Goal: Transaction & Acquisition: Purchase product/service

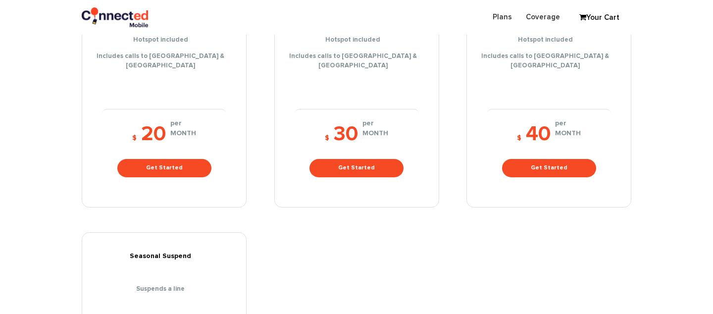
scroll to position [287, 0]
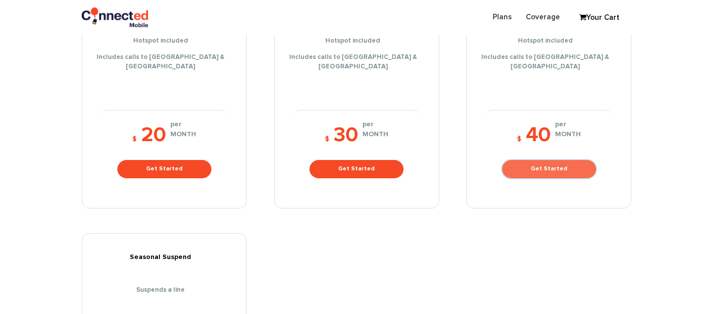
click at [557, 160] on link "Get Started" at bounding box center [549, 169] width 94 height 18
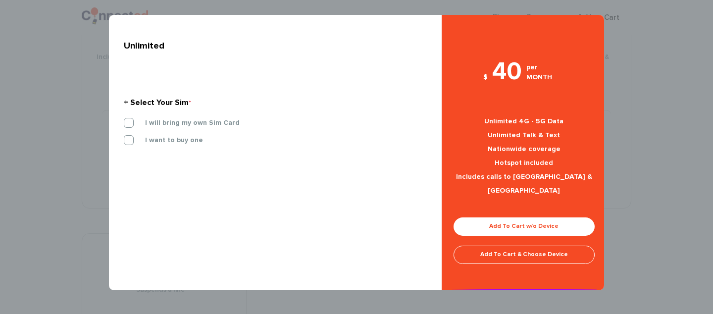
click at [125, 103] on div "+ Select Your Sim *" at bounding box center [272, 103] width 296 height 16
click at [130, 140] on label "I want to buy one" at bounding box center [166, 140] width 73 height 9
click at [124, 137] on input "I want to buy one" at bounding box center [124, 137] width 0 height 0
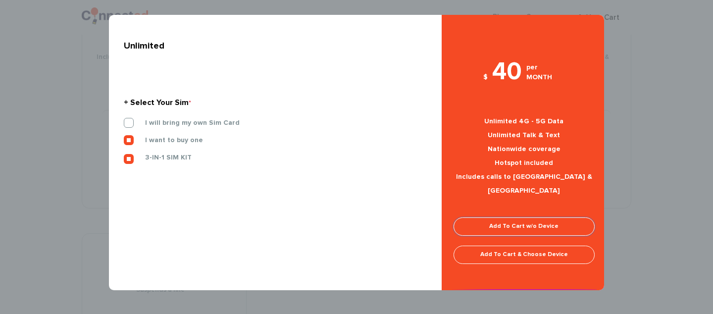
click at [510, 218] on link "Add To Cart w/o Device" at bounding box center [524, 227] width 141 height 18
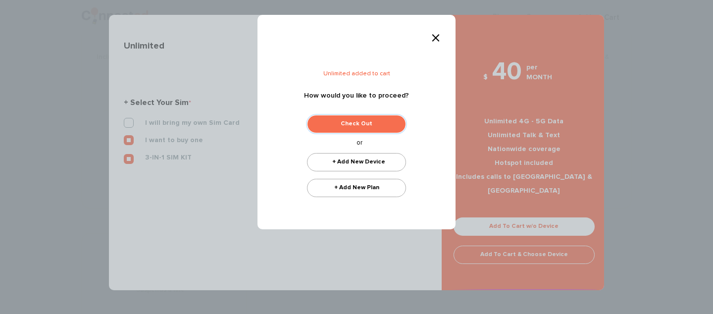
click at [386, 124] on link "Check Out" at bounding box center [356, 124] width 99 height 18
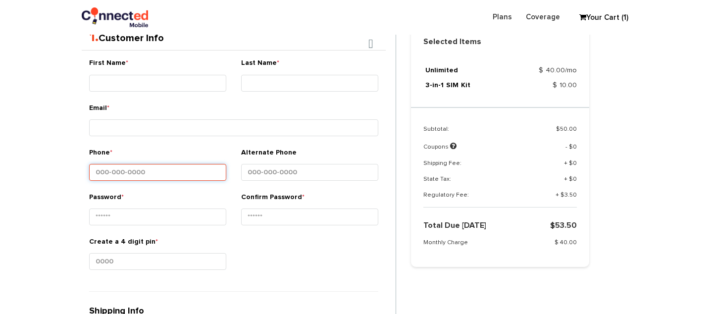
scroll to position [238, 0]
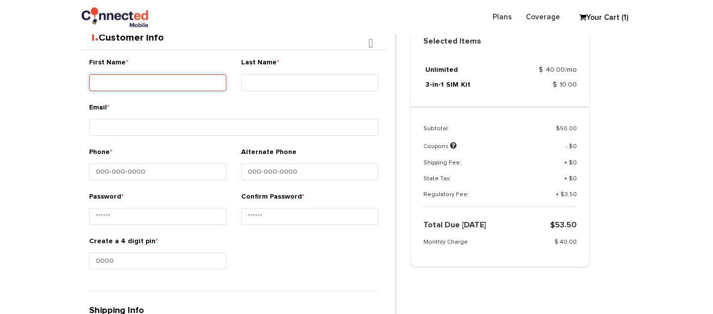
click at [215, 88] on input "First Name *" at bounding box center [157, 82] width 137 height 17
type input "[PERSON_NAME]"
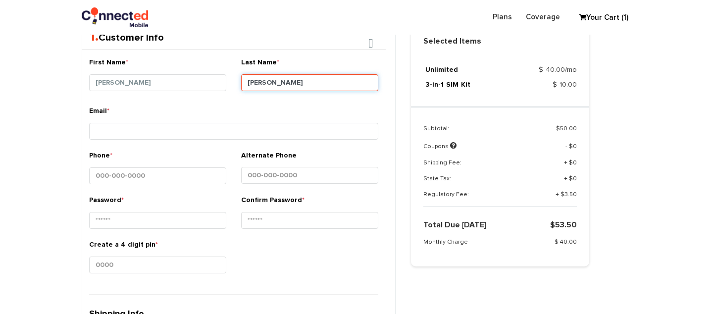
type input "Garrido Pineda"
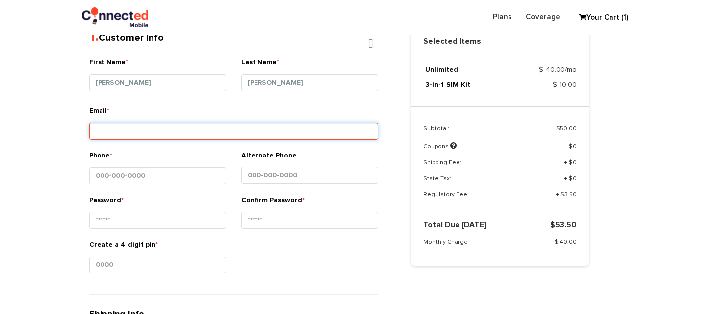
click at [157, 133] on input "Email *" at bounding box center [233, 131] width 289 height 17
type input "mgarridopineda@gmail.com"
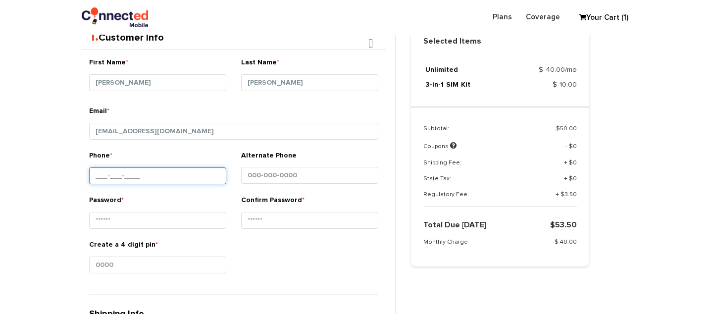
click at [147, 180] on input "Phone *" at bounding box center [157, 175] width 137 height 17
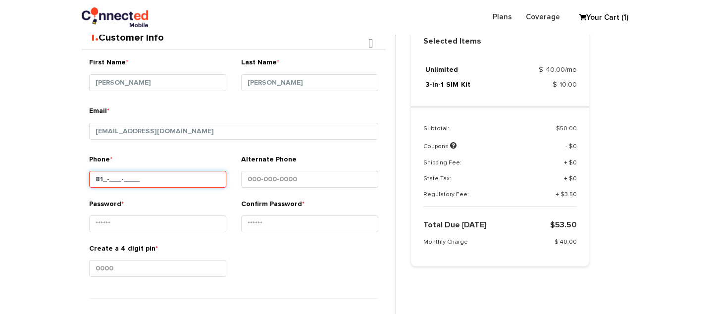
type input "8__-___-____"
type input "5__-___-____"
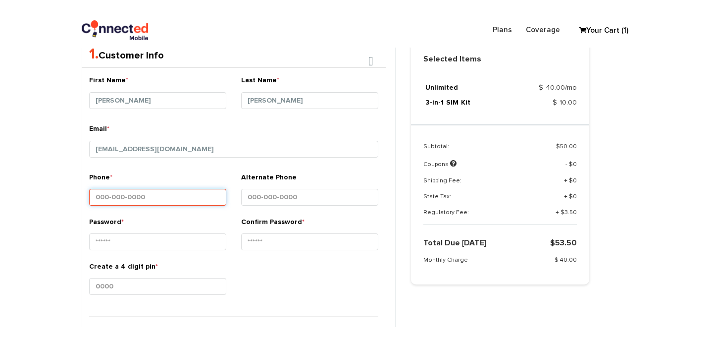
scroll to position [221, 0]
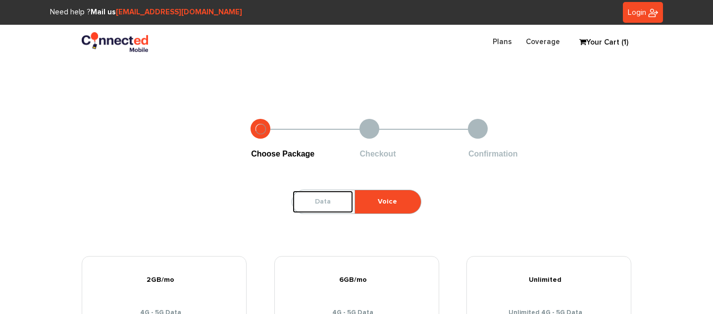
click at [335, 204] on link "Data" at bounding box center [322, 201] width 61 height 23
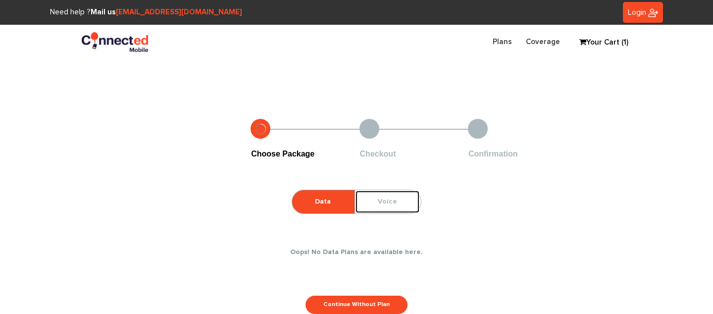
click at [387, 210] on link "Voice" at bounding box center [387, 201] width 65 height 23
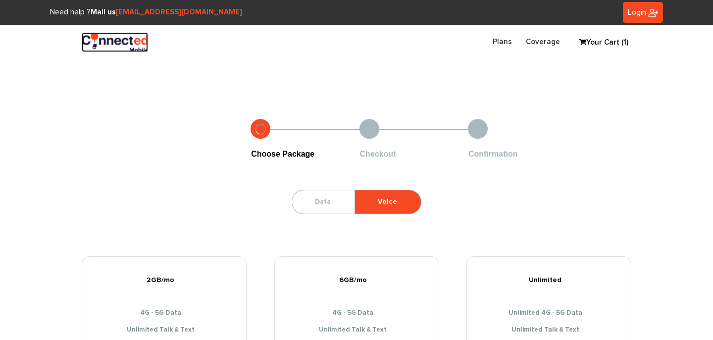
click at [120, 47] on img at bounding box center [115, 42] width 66 height 20
click at [119, 40] on img at bounding box center [115, 42] width 66 height 20
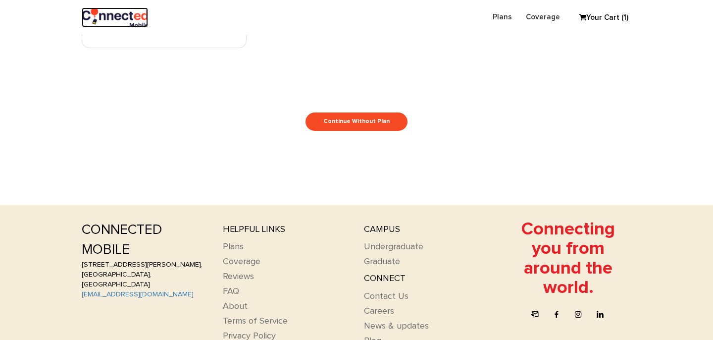
scroll to position [779, 0]
